Goal: Find contact information: Find contact information

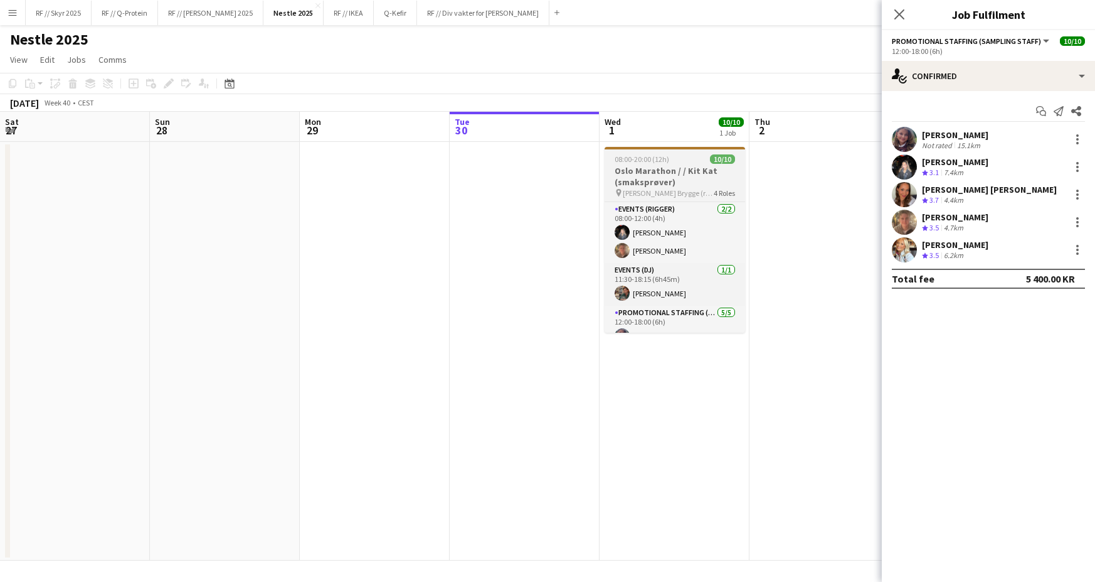
scroll to position [0, 300]
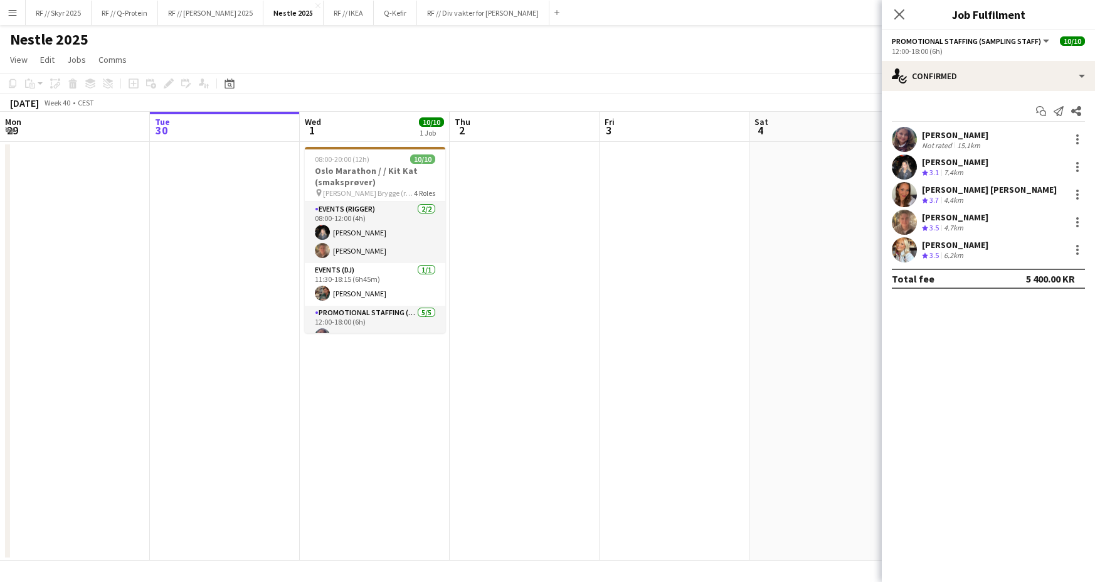
click at [907, 138] on app-user-avatar at bounding box center [904, 139] width 25 height 25
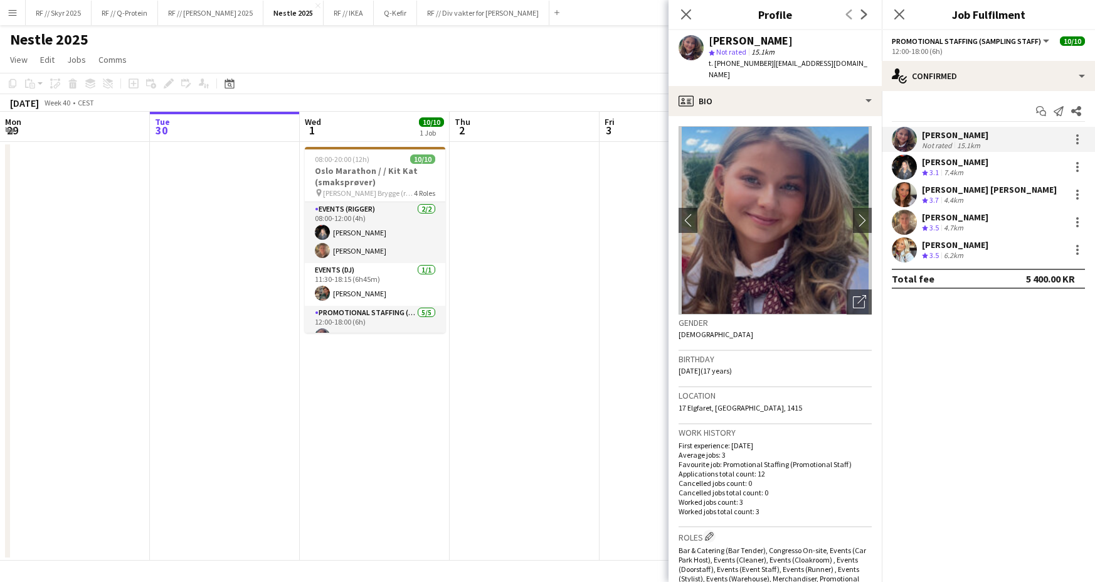
drag, startPoint x: 859, startPoint y: 65, endPoint x: 761, endPoint y: 66, distance: 98.5
click at [761, 66] on div "[PERSON_NAME] star Not rated 15.1km t. [PHONE_NUMBER] | [EMAIL_ADDRESS][DOMAIN_…" at bounding box center [775, 58] width 213 height 56
copy span "[EMAIL_ADDRESS][DOMAIN_NAME]"
click at [900, 169] on app-user-avatar at bounding box center [904, 166] width 25 height 25
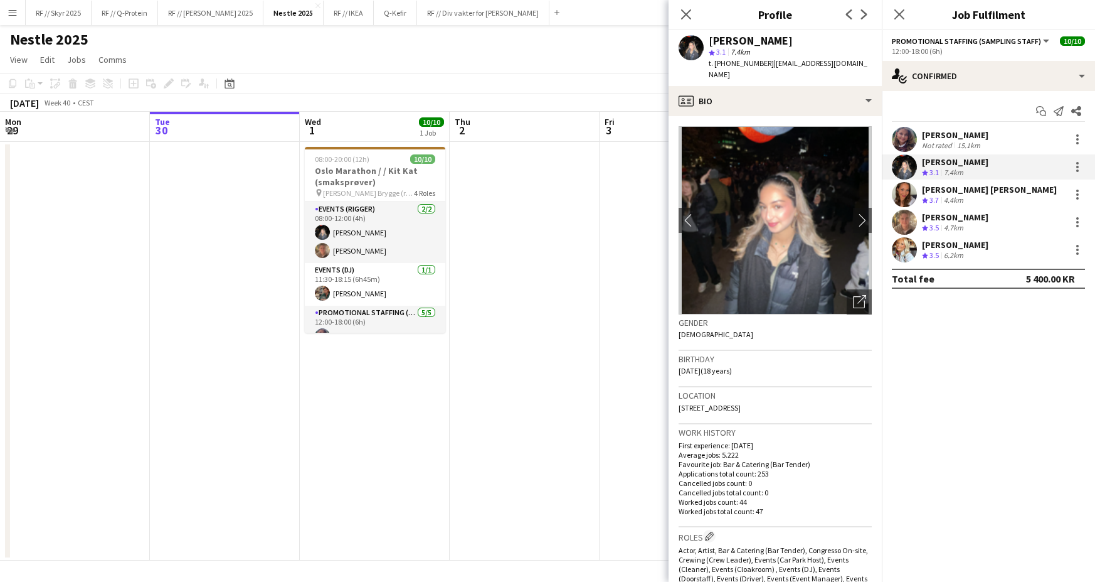
drag, startPoint x: 858, startPoint y: 62, endPoint x: 760, endPoint y: 60, distance: 97.9
click at [760, 60] on div "[PERSON_NAME] star 3.1 7.4km t. [PHONE_NUMBER] | [EMAIL_ADDRESS][DOMAIN_NAME]" at bounding box center [775, 58] width 213 height 56
copy span "[EMAIL_ADDRESS][DOMAIN_NAME]"
click at [905, 194] on app-user-avatar at bounding box center [904, 194] width 25 height 25
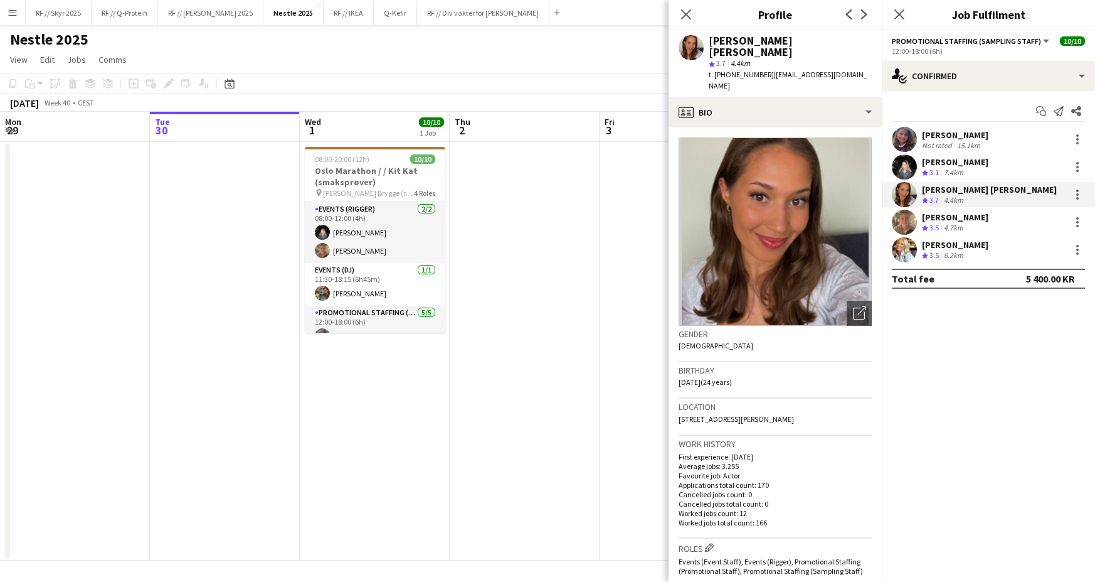
drag, startPoint x: 848, startPoint y: 63, endPoint x: 761, endPoint y: 65, distance: 87.2
click at [761, 65] on div "[PERSON_NAME] [PERSON_NAME] star 3.7 4.4km t. [PHONE_NUMBER] | [EMAIL_ADDRESS][…" at bounding box center [775, 63] width 213 height 67
copy span "[EMAIL_ADDRESS][DOMAIN_NAME]"
click at [900, 225] on app-user-avatar at bounding box center [904, 222] width 25 height 25
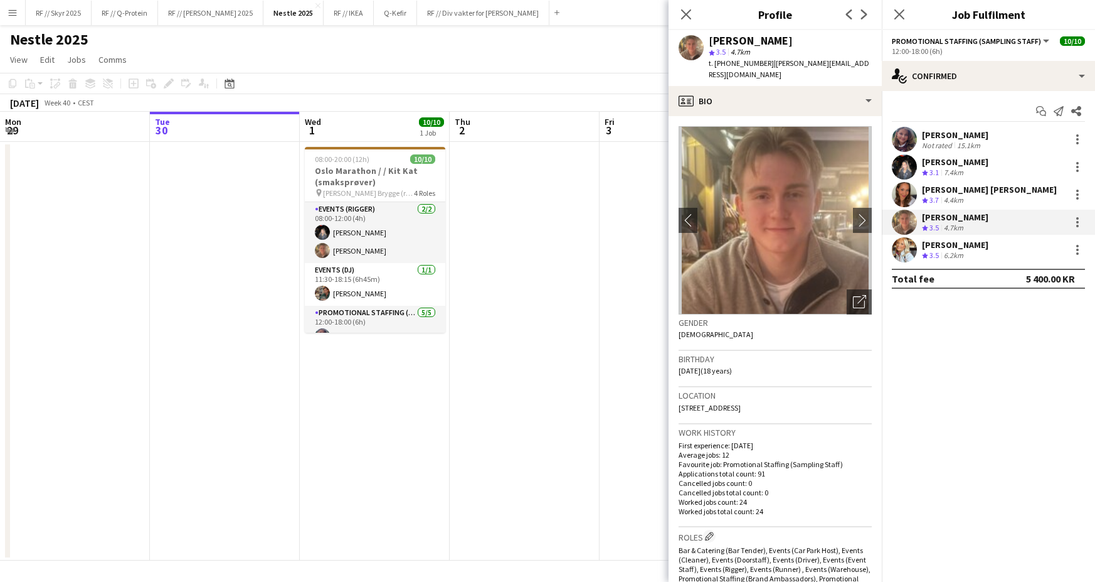
drag, startPoint x: 876, startPoint y: 64, endPoint x: 761, endPoint y: 65, distance: 114.8
click at [761, 65] on div "[PERSON_NAME] star 3.5 4.7km t. [PHONE_NUMBER] | [PERSON_NAME][EMAIL_ADDRESS][D…" at bounding box center [775, 58] width 213 height 56
drag, startPoint x: 761, startPoint y: 65, endPoint x: 873, endPoint y: 68, distance: 111.7
click at [873, 68] on div "[PERSON_NAME] star 3.5 4.7km t. [PHONE_NUMBER] | [PERSON_NAME][EMAIL_ADDRESS][D…" at bounding box center [775, 58] width 213 height 56
copy span "[PERSON_NAME][EMAIL_ADDRESS][DOMAIN_NAME]"
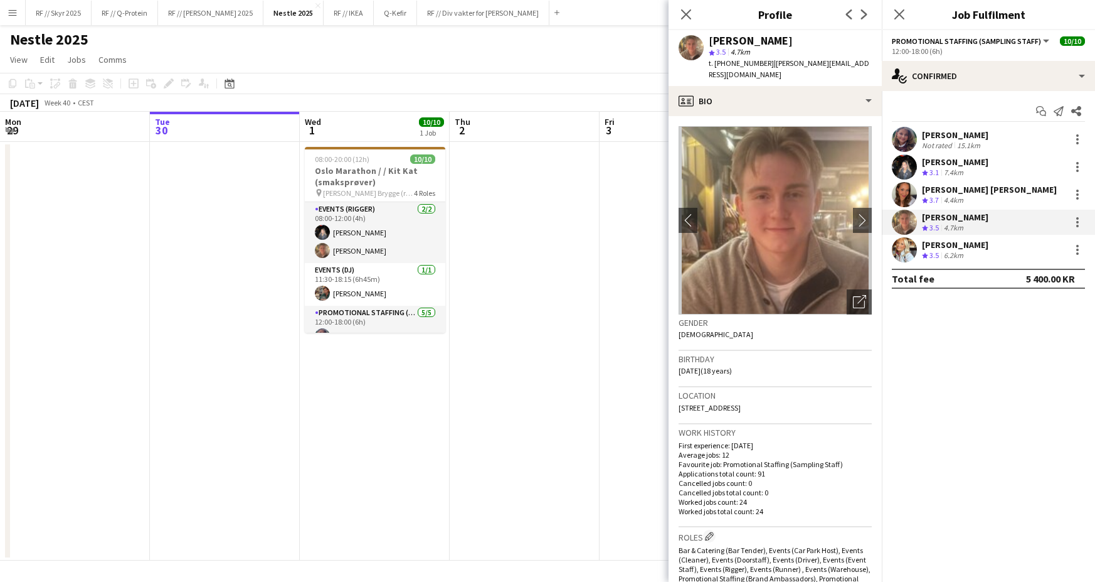
click at [906, 248] on app-user-avatar at bounding box center [904, 249] width 25 height 25
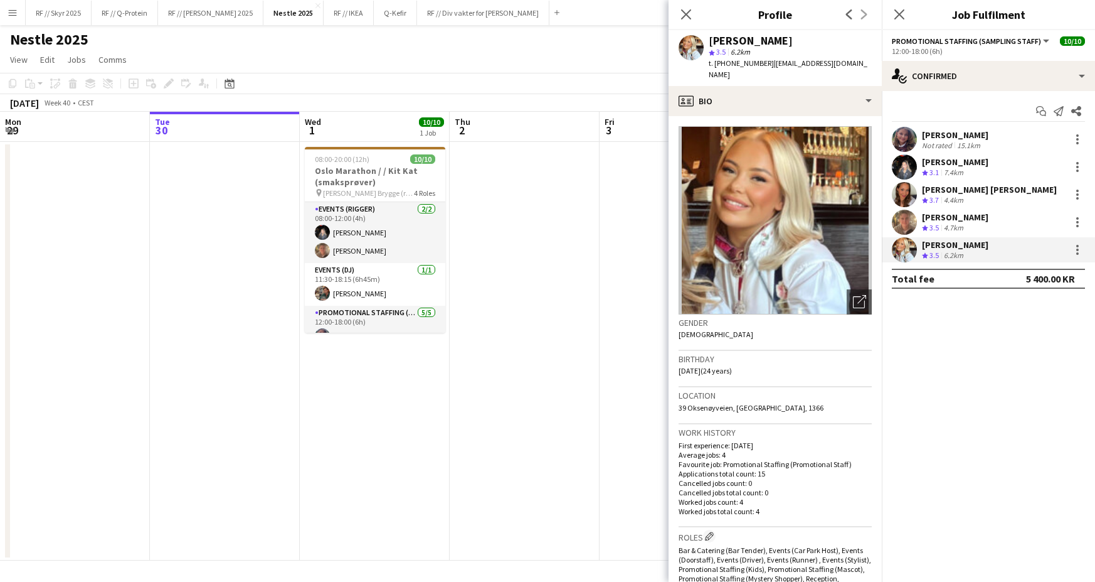
drag, startPoint x: 851, startPoint y: 63, endPoint x: 761, endPoint y: 60, distance: 89.7
click at [761, 60] on div "[PERSON_NAME] star 3.5 6.2km t. [PHONE_NUMBER] | [EMAIL_ADDRESS][DOMAIN_NAME]" at bounding box center [775, 58] width 213 height 56
copy span "[EMAIL_ADDRESS][DOMAIN_NAME]"
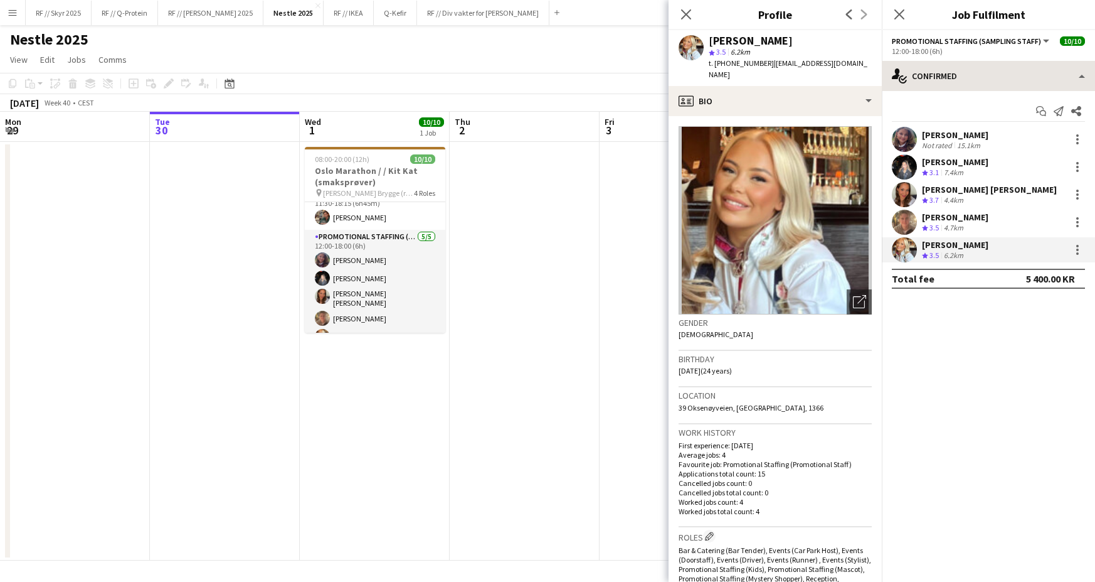
scroll to position [149, 0]
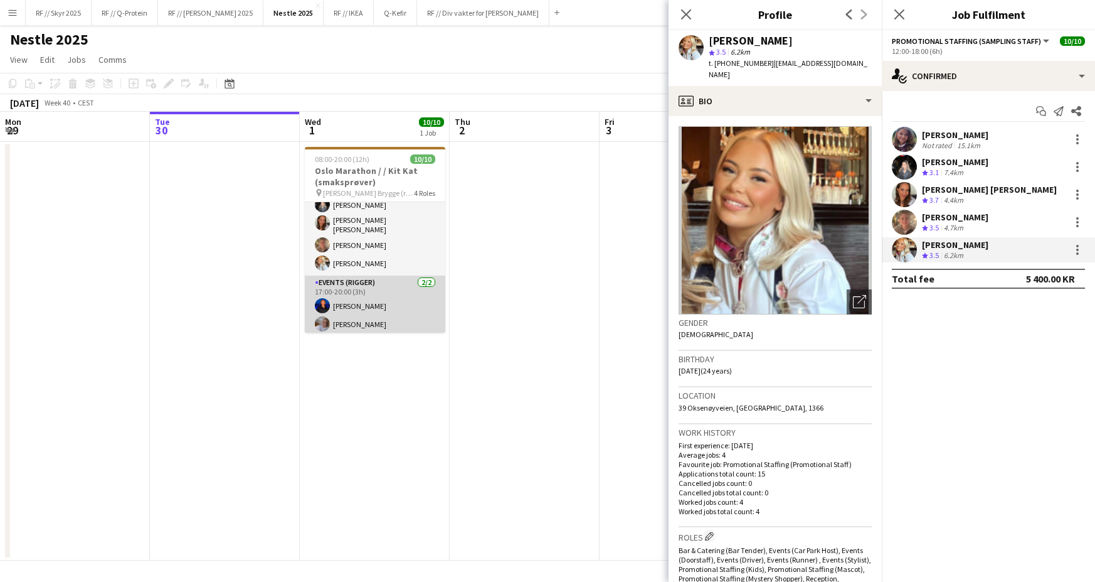
click at [341, 312] on app-card-role "Events (Rigger) [DATE] 17:00-20:00 (3h) [PERSON_NAME] [PERSON_NAME]" at bounding box center [375, 305] width 141 height 61
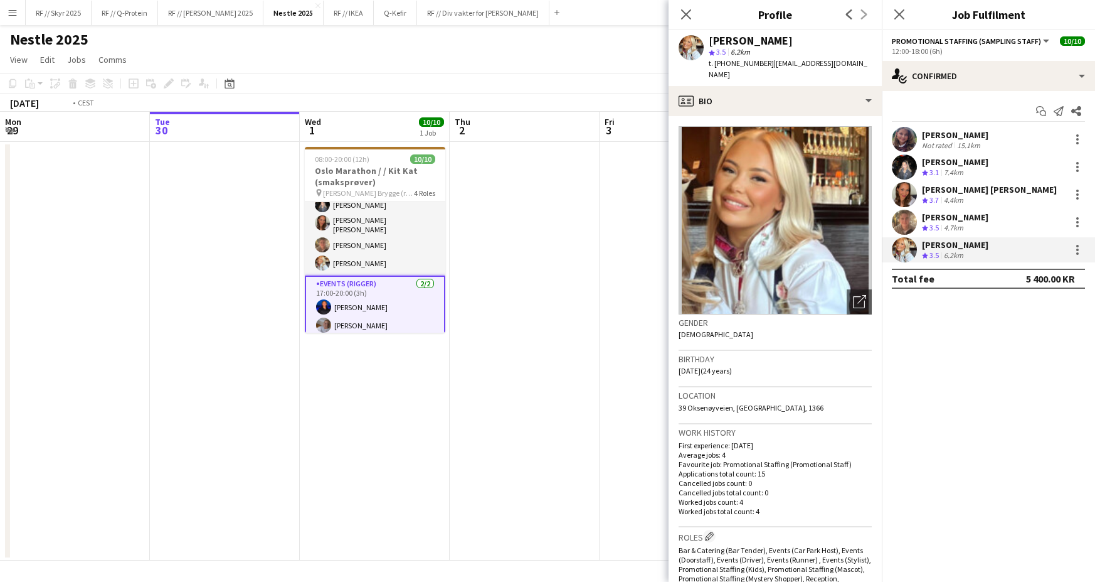
click at [349, 304] on app-card-role "Events (Rigger) [DATE] 17:00-20:00 (3h) [PERSON_NAME] [PERSON_NAME]" at bounding box center [375, 306] width 141 height 63
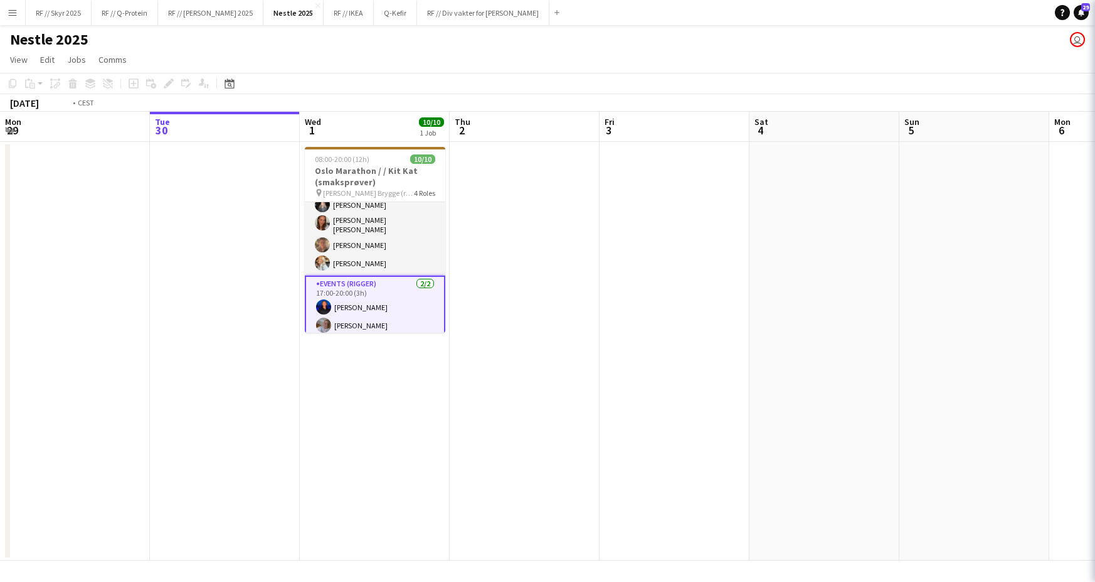
scroll to position [0, 299]
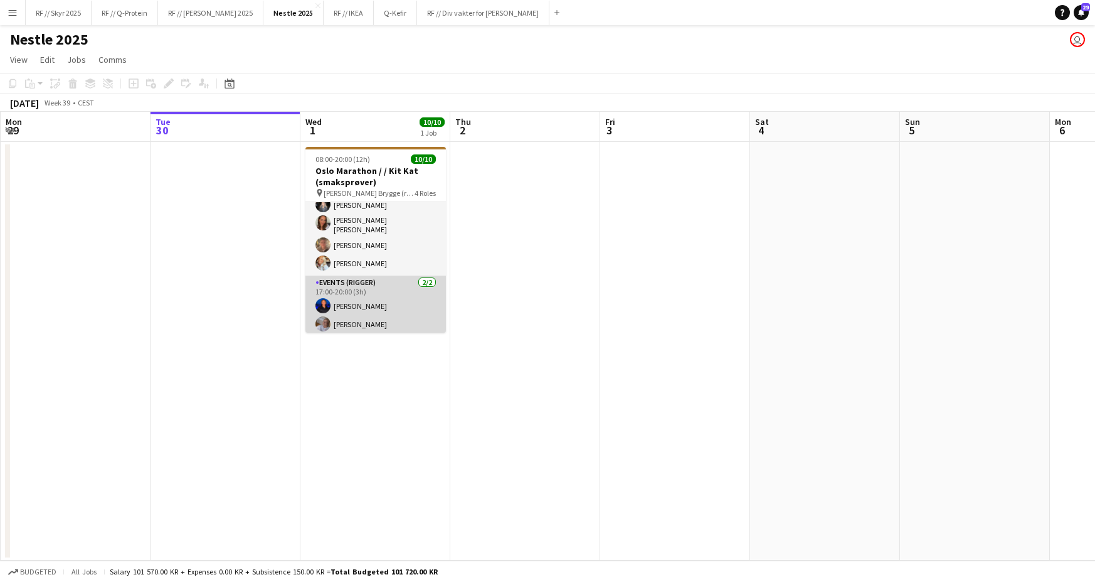
click at [350, 304] on app-card-role "Events (Rigger) [DATE] 17:00-20:00 (3h) [PERSON_NAME] [PERSON_NAME]" at bounding box center [375, 305] width 141 height 61
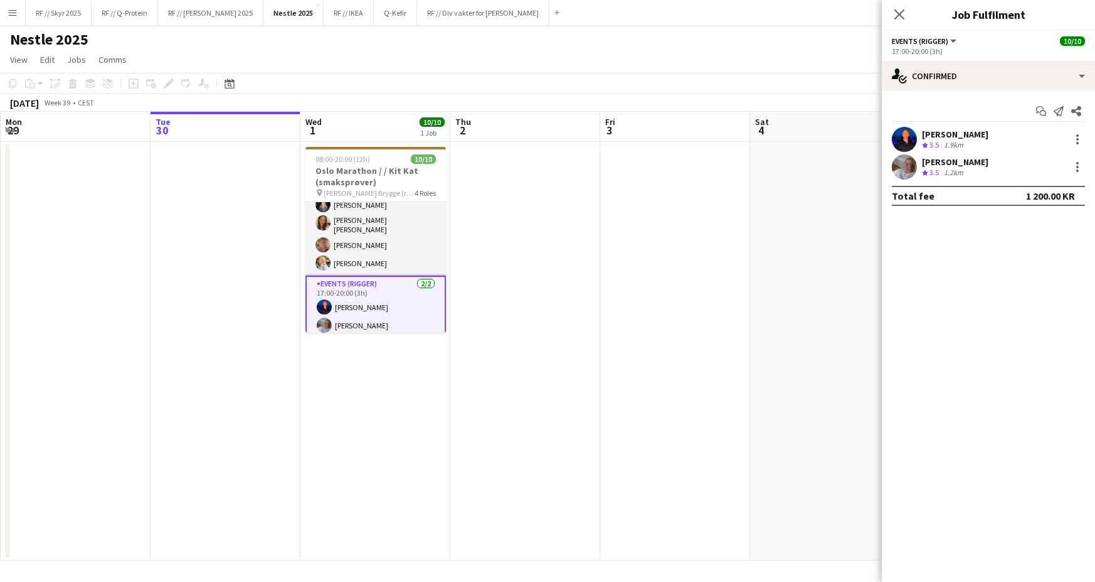
click at [907, 134] on app-user-avatar at bounding box center [904, 139] width 25 height 25
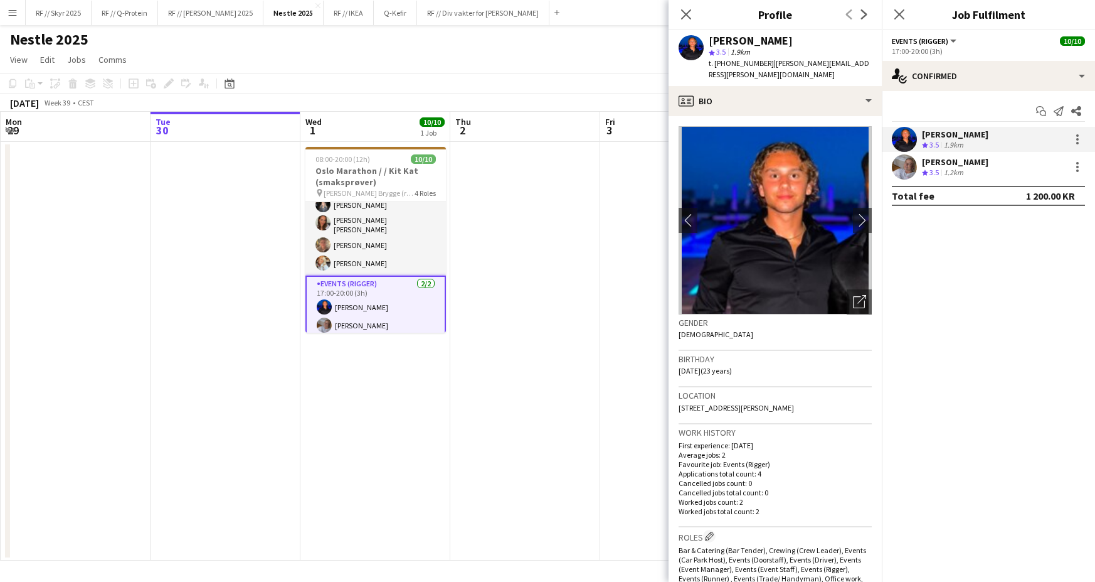
drag, startPoint x: 852, startPoint y: 63, endPoint x: 762, endPoint y: 65, distance: 91.0
click at [762, 65] on div "[PERSON_NAME] star 3.5 1.9km t. [PHONE_NUMBER] | [PERSON_NAME][EMAIL_ADDRESS][P…" at bounding box center [775, 58] width 213 height 56
copy span "[PERSON_NAME][EMAIL_ADDRESS][PERSON_NAME][DOMAIN_NAME]"
click at [904, 170] on app-user-avatar at bounding box center [904, 166] width 25 height 25
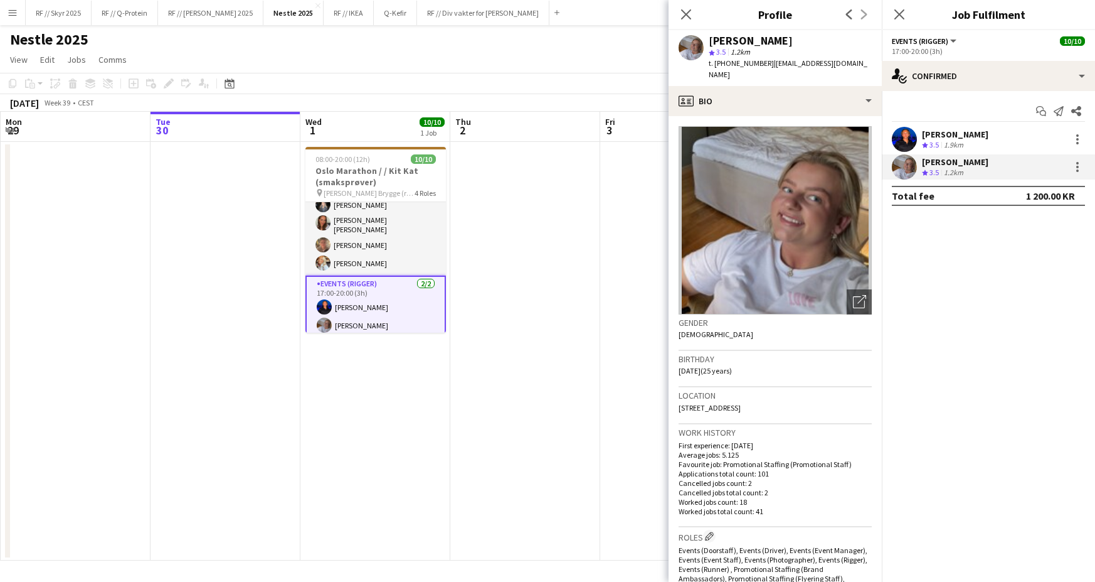
drag, startPoint x: 804, startPoint y: 63, endPoint x: 762, endPoint y: 60, distance: 42.1
click at [762, 60] on div "[PERSON_NAME] star 3.5 1.2km t. [PHONE_NUMBER] | [EMAIL_ADDRESS][DOMAIN_NAME]" at bounding box center [775, 58] width 213 height 56
copy span "[EMAIL_ADDRESS][DOMAIN_NAME]"
